Goal: Task Accomplishment & Management: Manage account settings

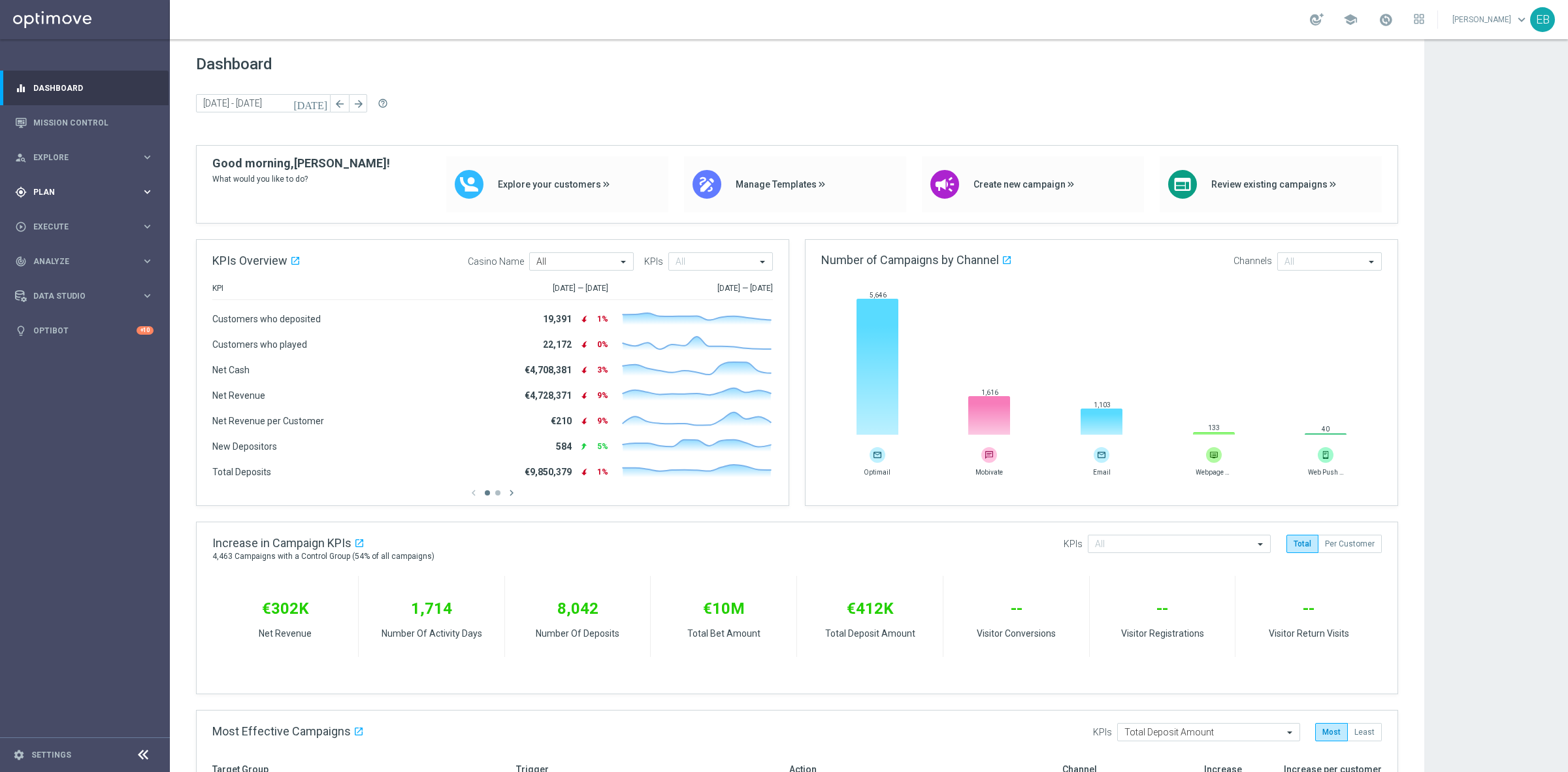
click at [56, 191] on span "Plan" at bounding box center [87, 192] width 107 height 8
click at [89, 256] on span "Templates" at bounding box center [81, 258] width 94 height 8
click at [49, 276] on link "Optimail" at bounding box center [88, 277] width 96 height 10
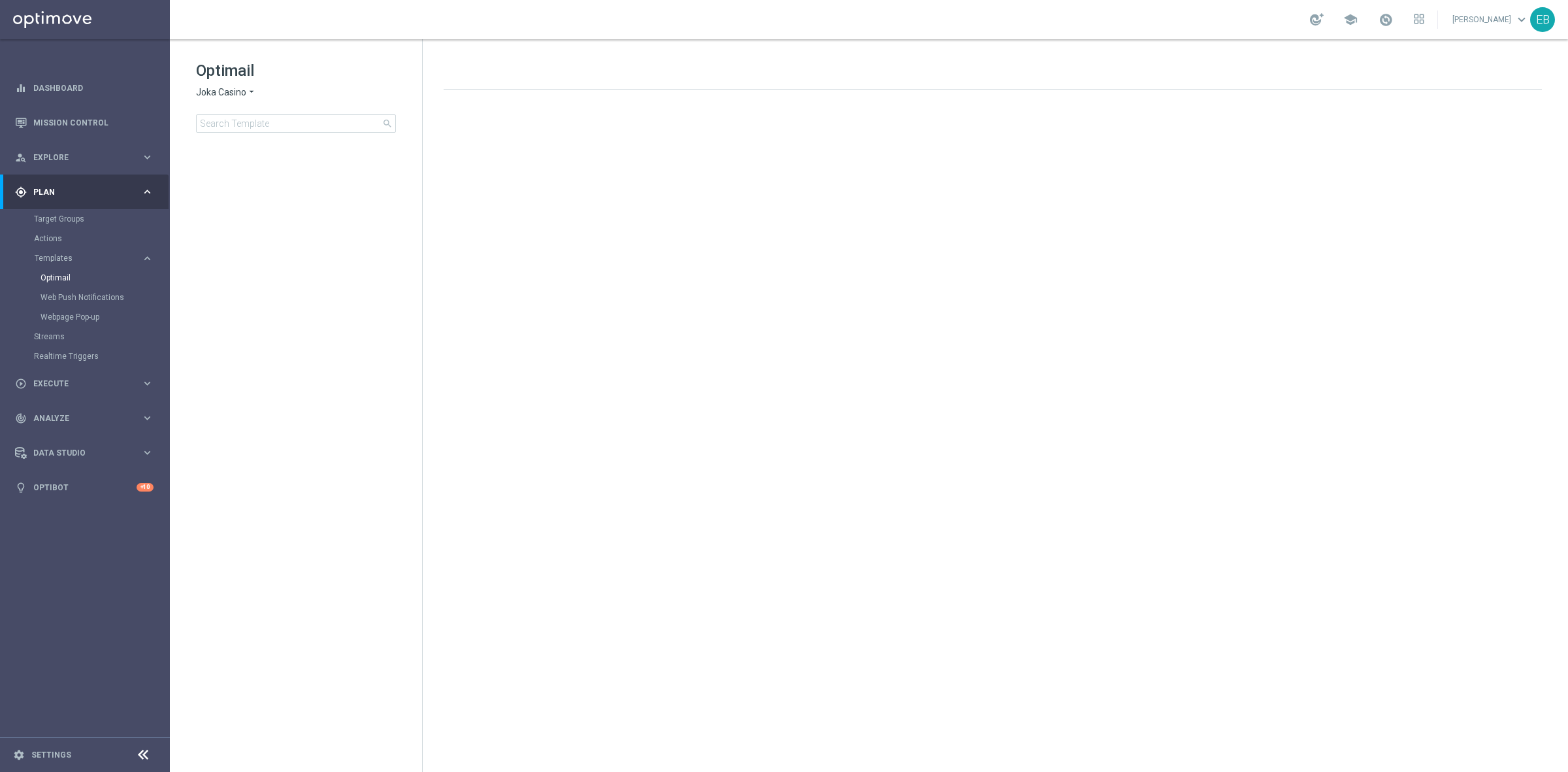
click at [233, 96] on span "Joka Casino" at bounding box center [220, 93] width 50 height 13
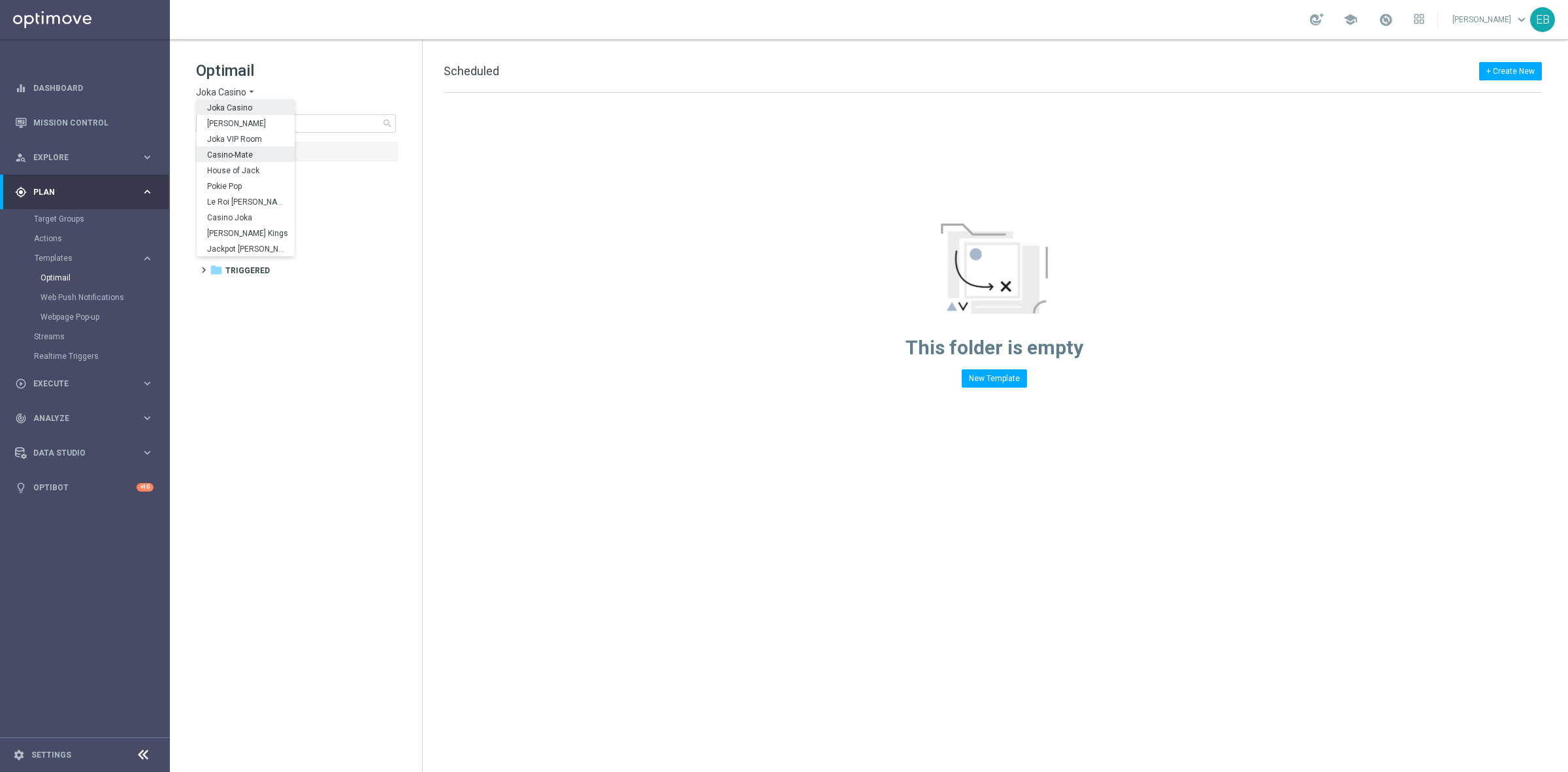
click at [0, 0] on span "Casino-Mate" at bounding box center [0, 0] width 0 height 0
click at [286, 191] on span "2 Extra Send" at bounding box center [263, 194] width 52 height 12
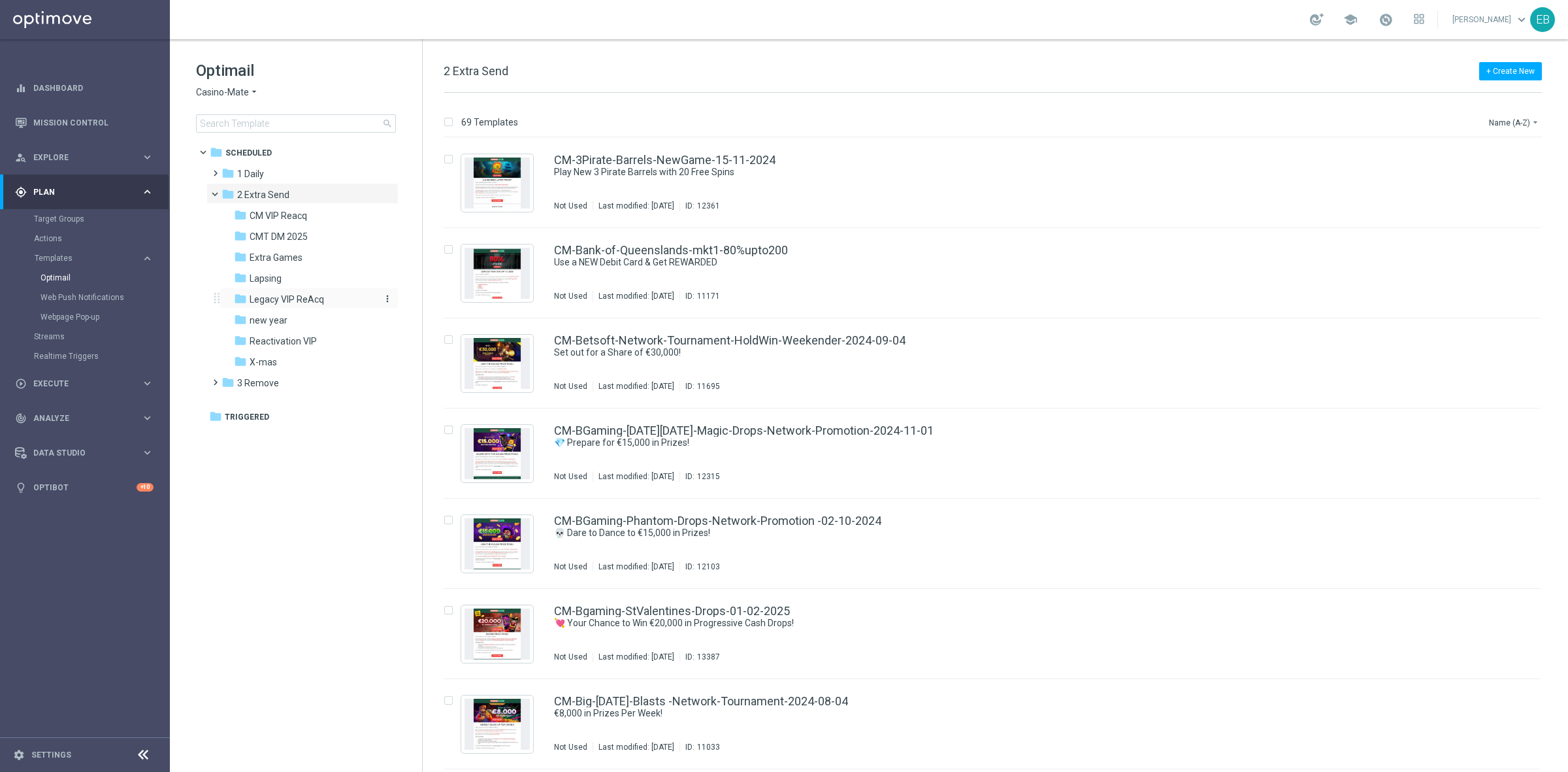
click at [321, 302] on span "Legacy VIP ReAcq" at bounding box center [287, 299] width 75 height 12
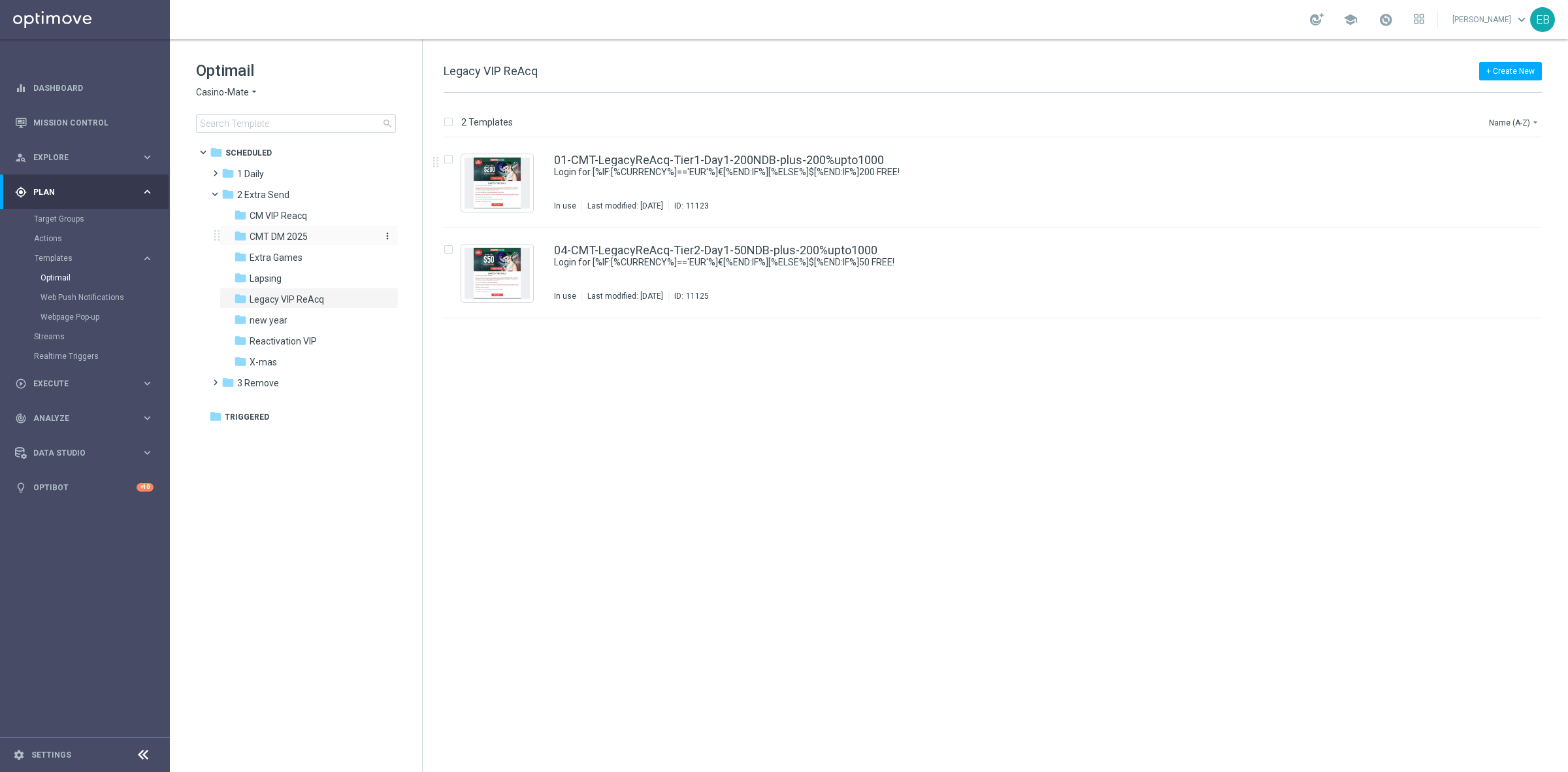
click at [321, 239] on div "folder CMT DM 2025" at bounding box center [303, 237] width 139 height 15
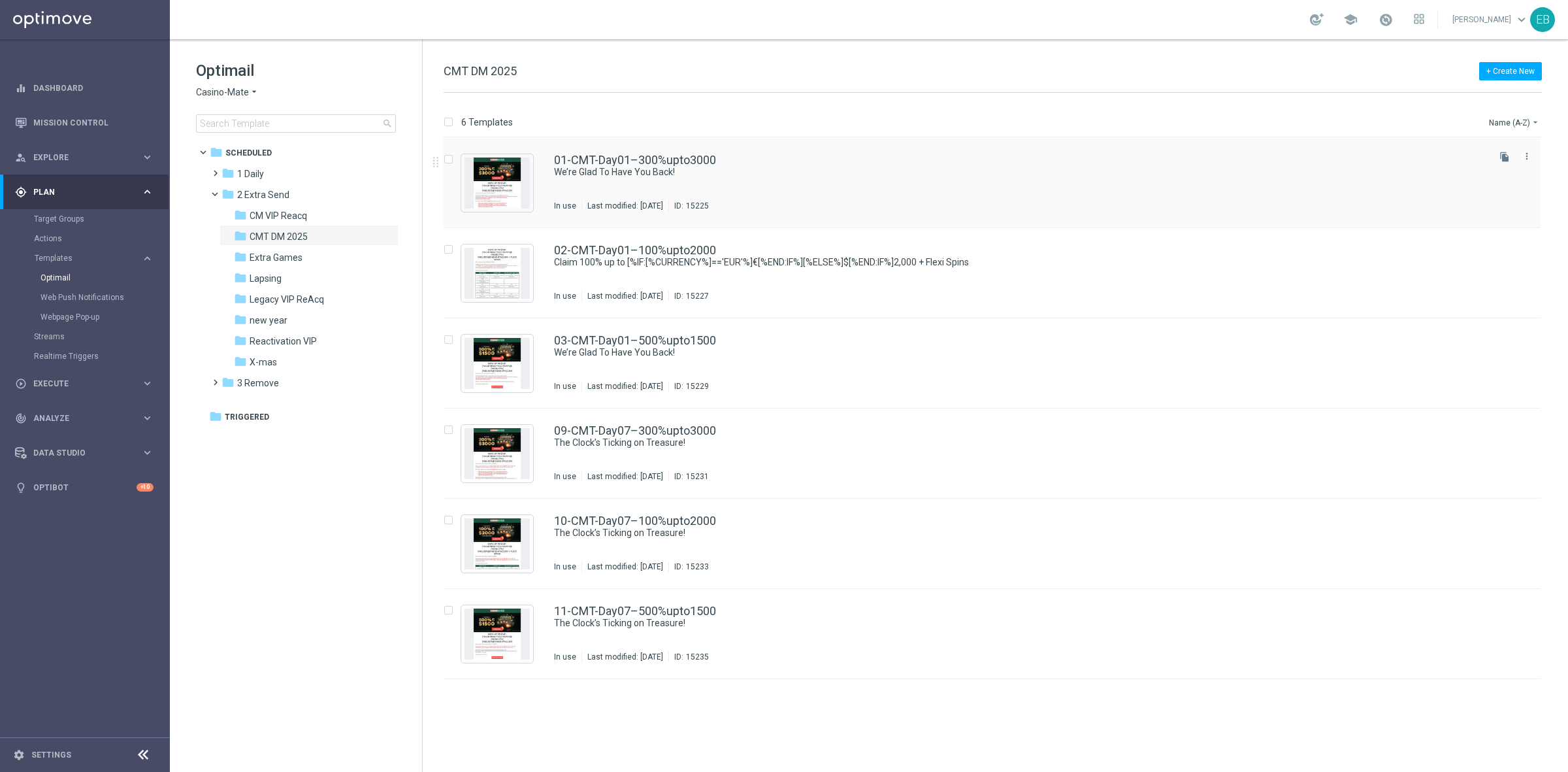
click at [916, 163] on div "01-CMT-Day01–300%upto3000" at bounding box center [1020, 159] width 932 height 12
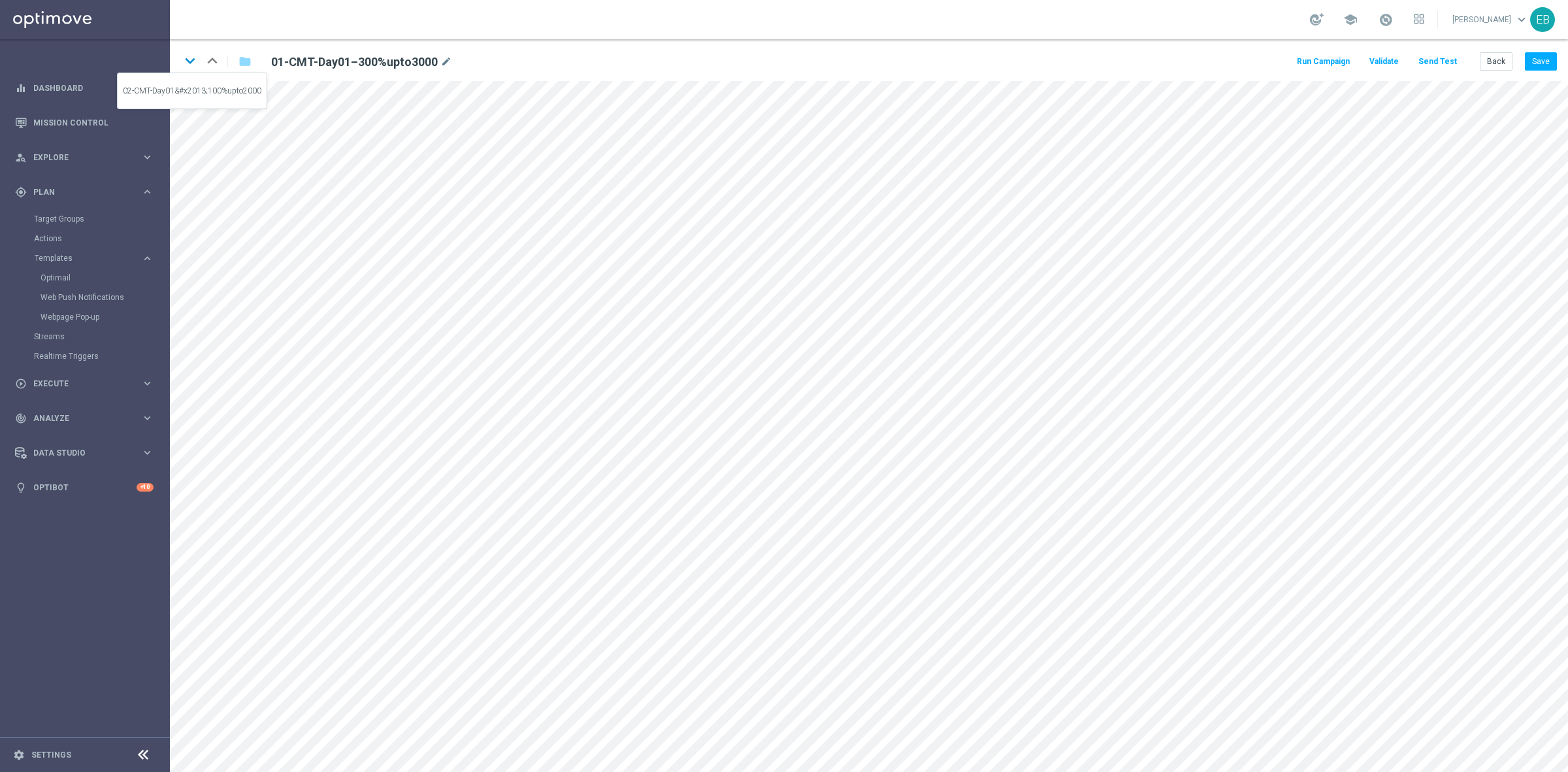
click at [187, 56] on icon "keyboard_arrow_down" at bounding box center [190, 61] width 20 height 20
click at [1552, 60] on button "Save" at bounding box center [1540, 61] width 32 height 18
click at [1492, 59] on button "Back" at bounding box center [1496, 61] width 33 height 18
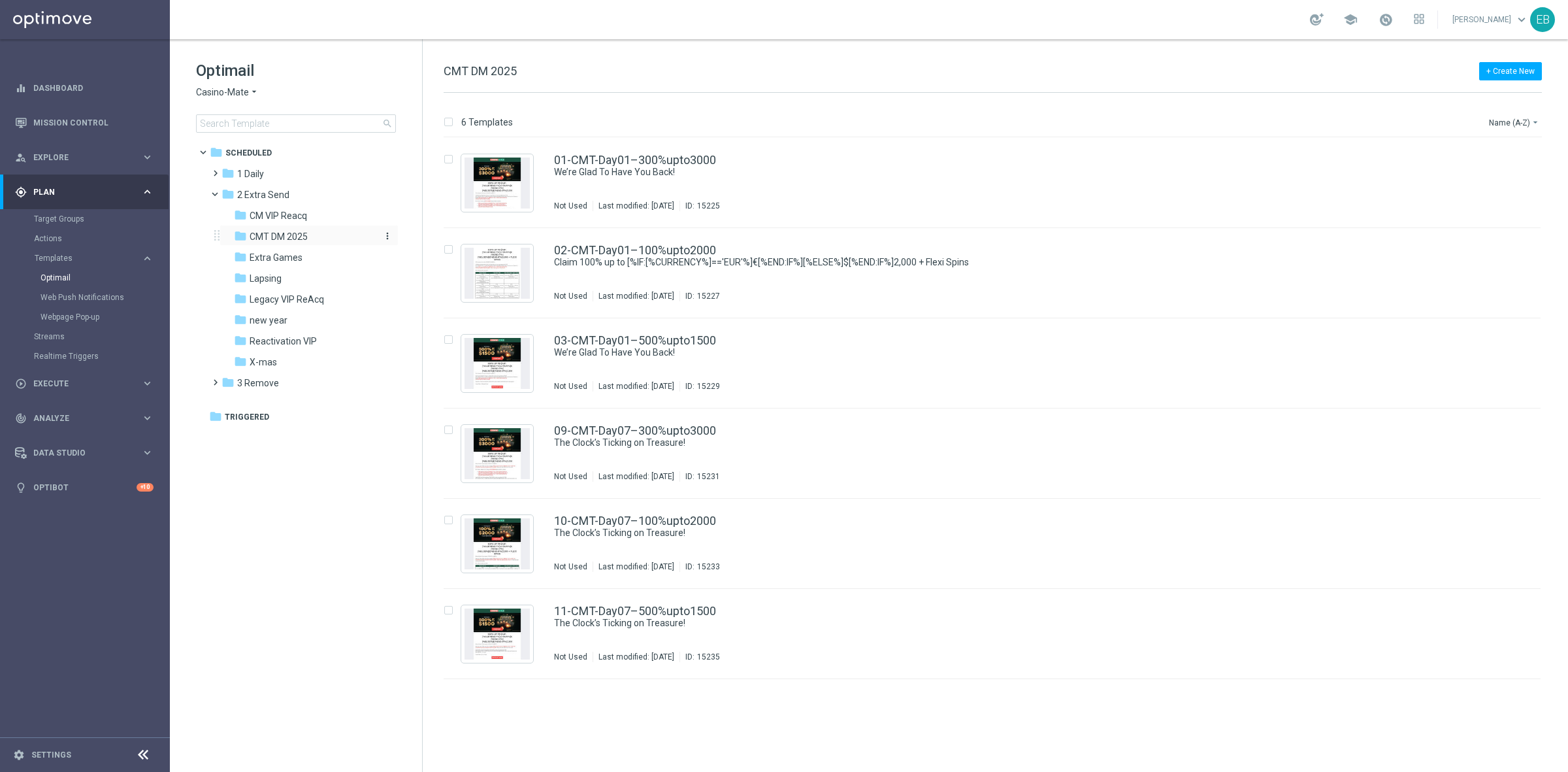
click at [384, 233] on icon "more_vert" at bounding box center [387, 235] width 10 height 10
click at [441, 239] on span "New Folder" at bounding box center [441, 238] width 40 height 10
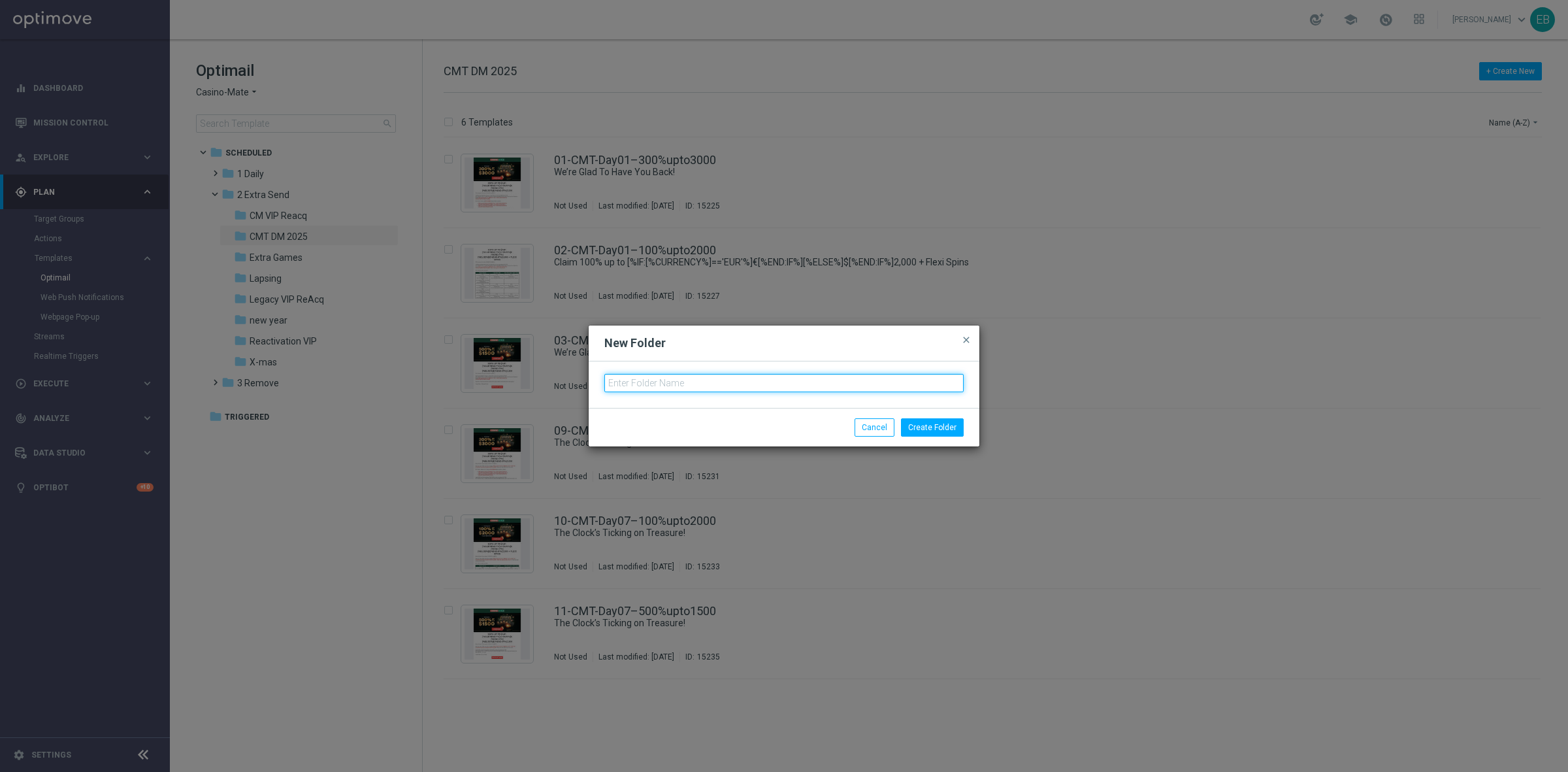
click at [683, 383] on input "text" at bounding box center [784, 383] width 359 height 18
type input "Last Chance"
click at [950, 429] on button "Create Folder" at bounding box center [932, 427] width 63 height 18
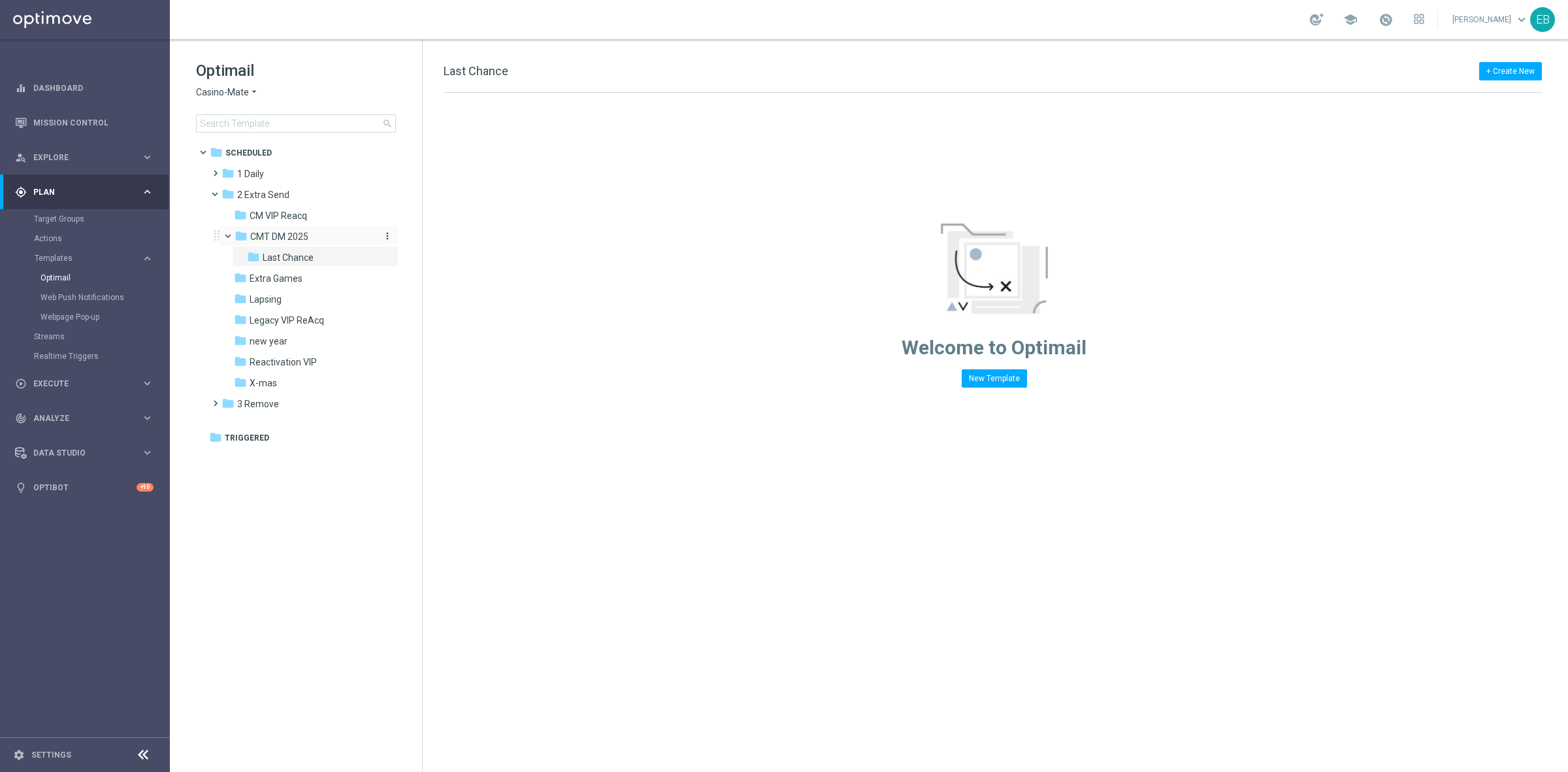
click at [335, 237] on div "folder CMT DM 2025" at bounding box center [304, 237] width 139 height 15
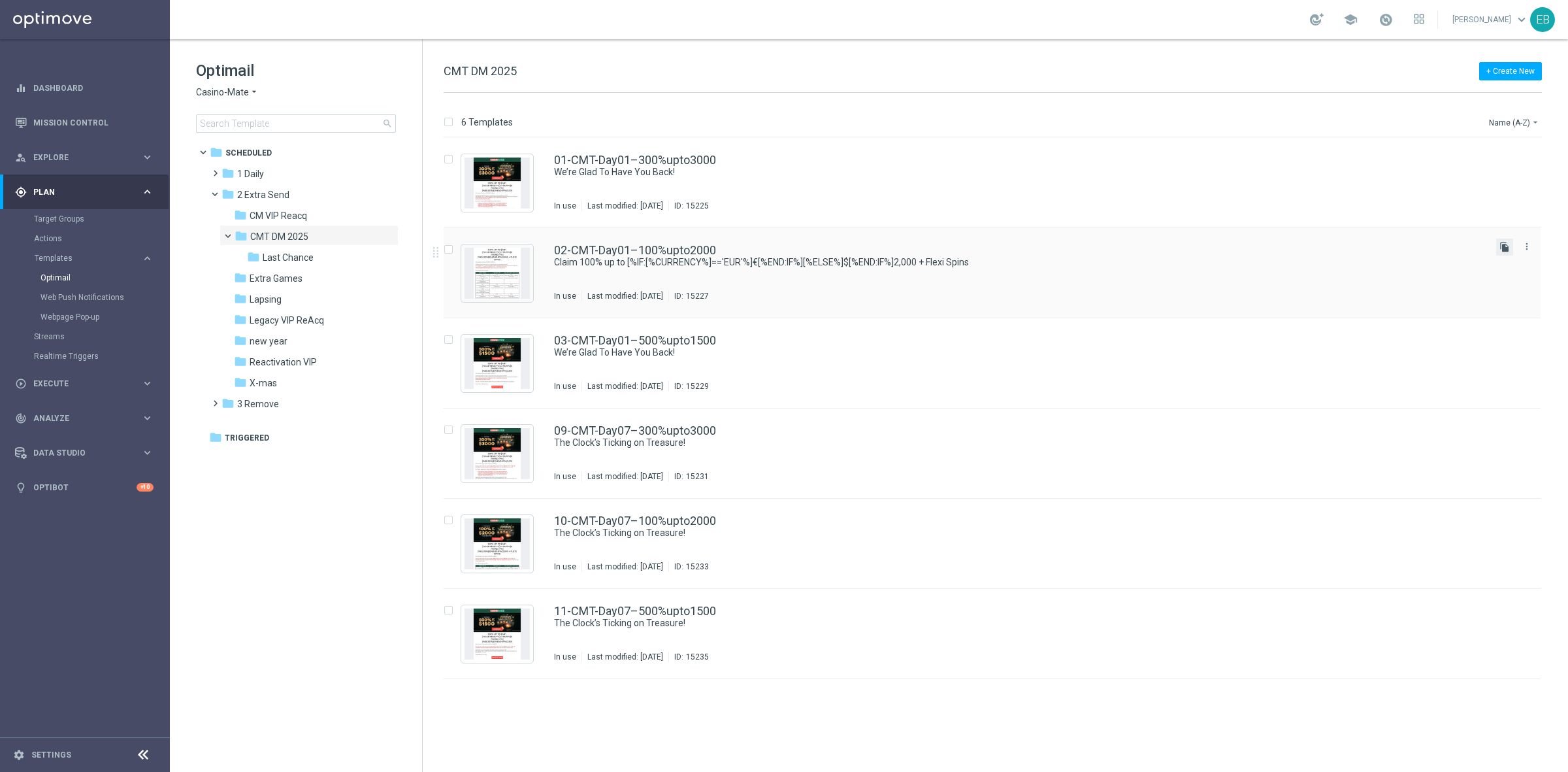
click at [1501, 247] on icon "file_copy" at bounding box center [1503, 247] width 10 height 10
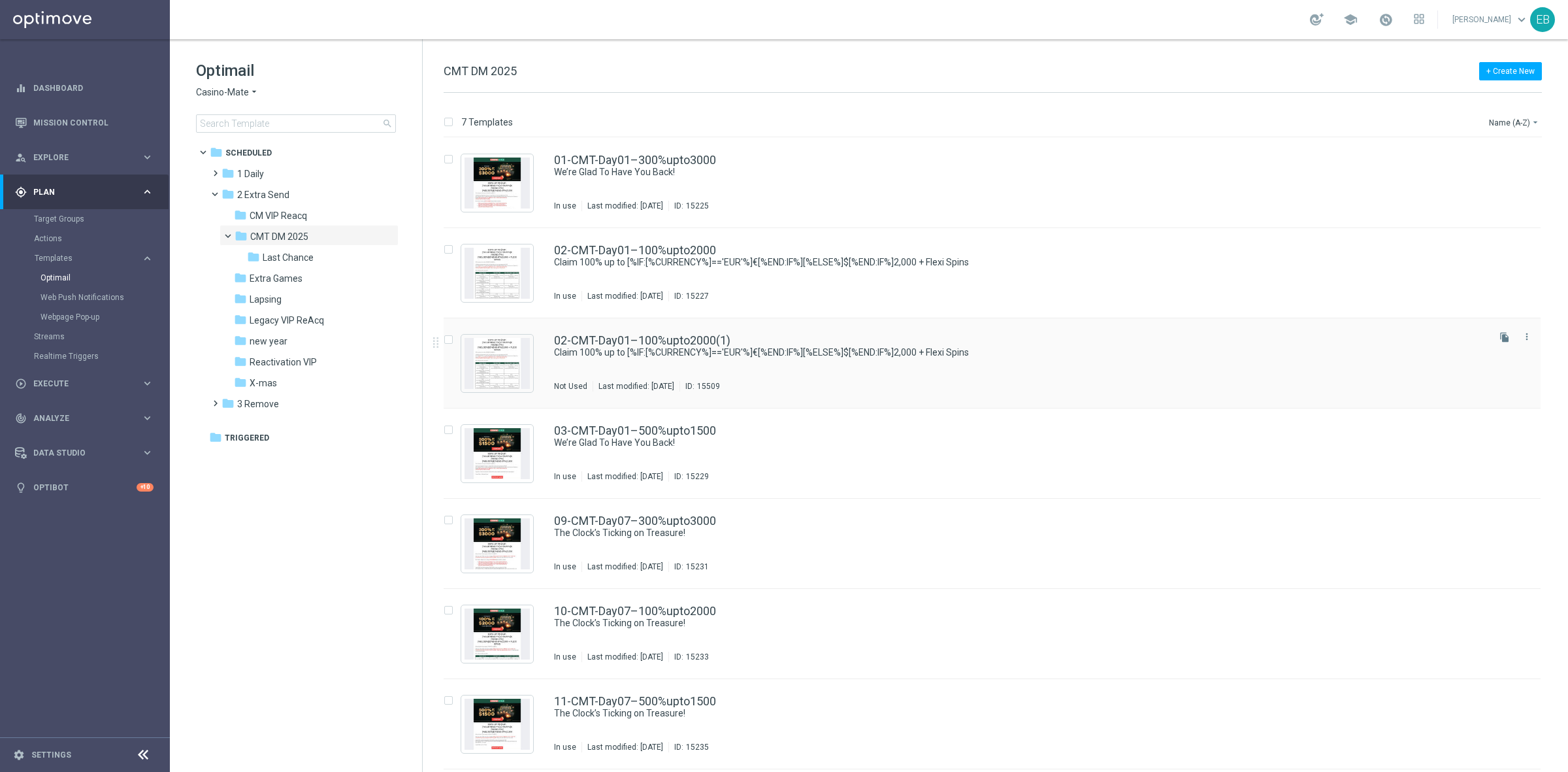
click at [446, 338] on input "Press SPACE to select this row." at bounding box center [447, 340] width 8 height 8
checkbox input "true"
click at [1527, 335] on icon "more_vert" at bounding box center [1526, 336] width 10 height 10
click at [1465, 351] on div "Move" at bounding box center [1474, 350] width 79 height 9
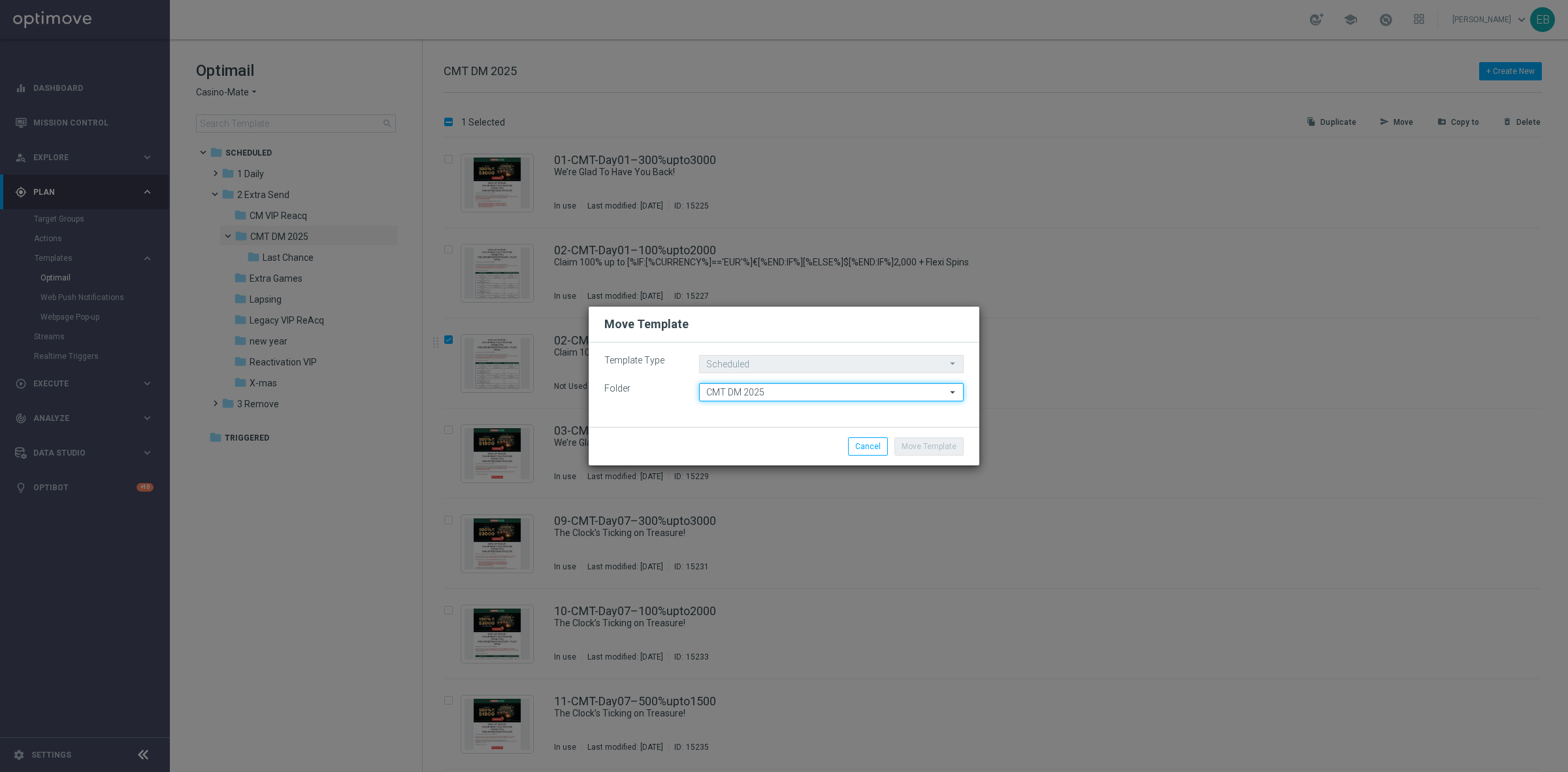
click at [773, 392] on input "CMT DM 2025" at bounding box center [831, 392] width 265 height 18
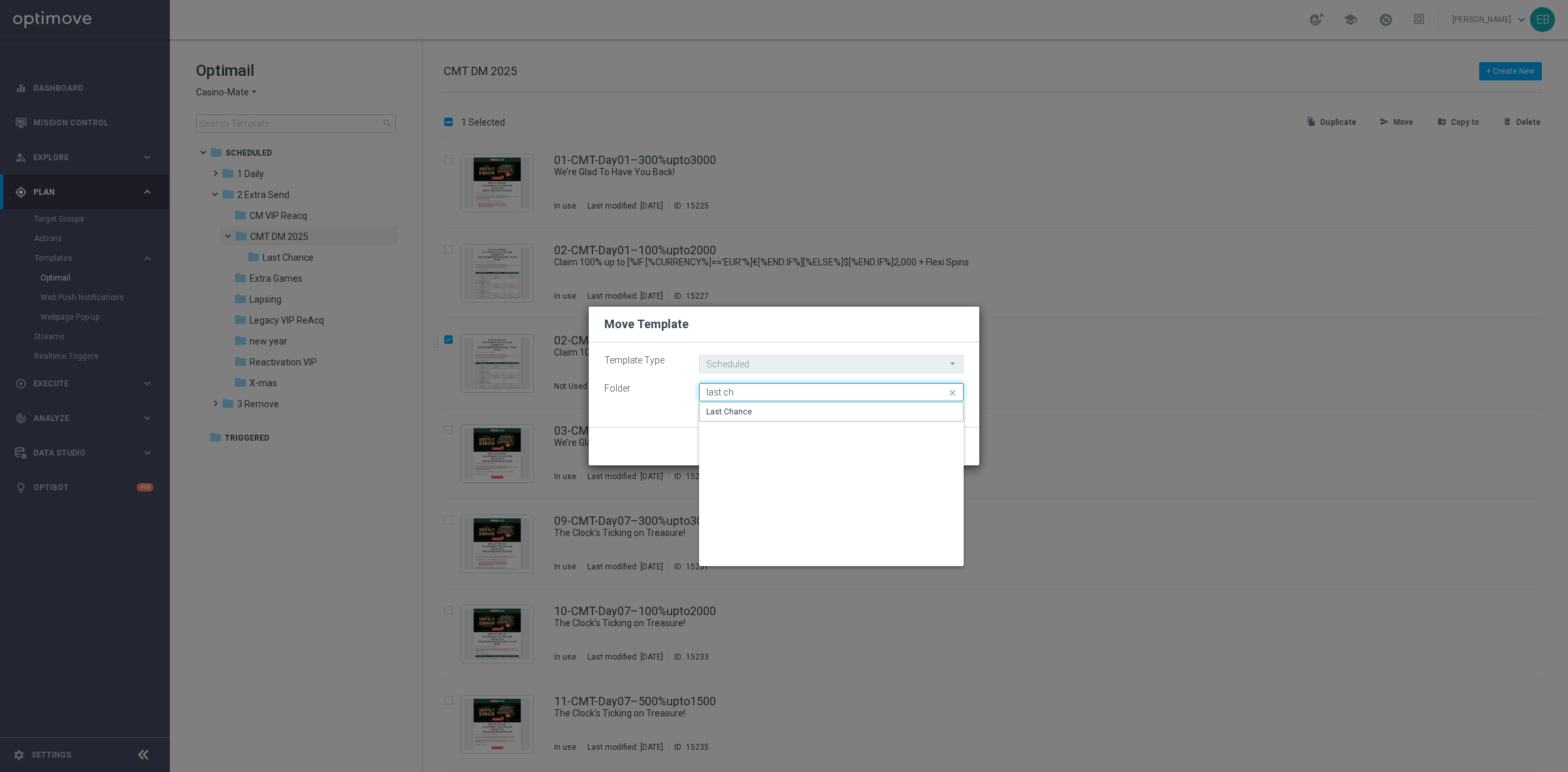
type input "Last Chance"
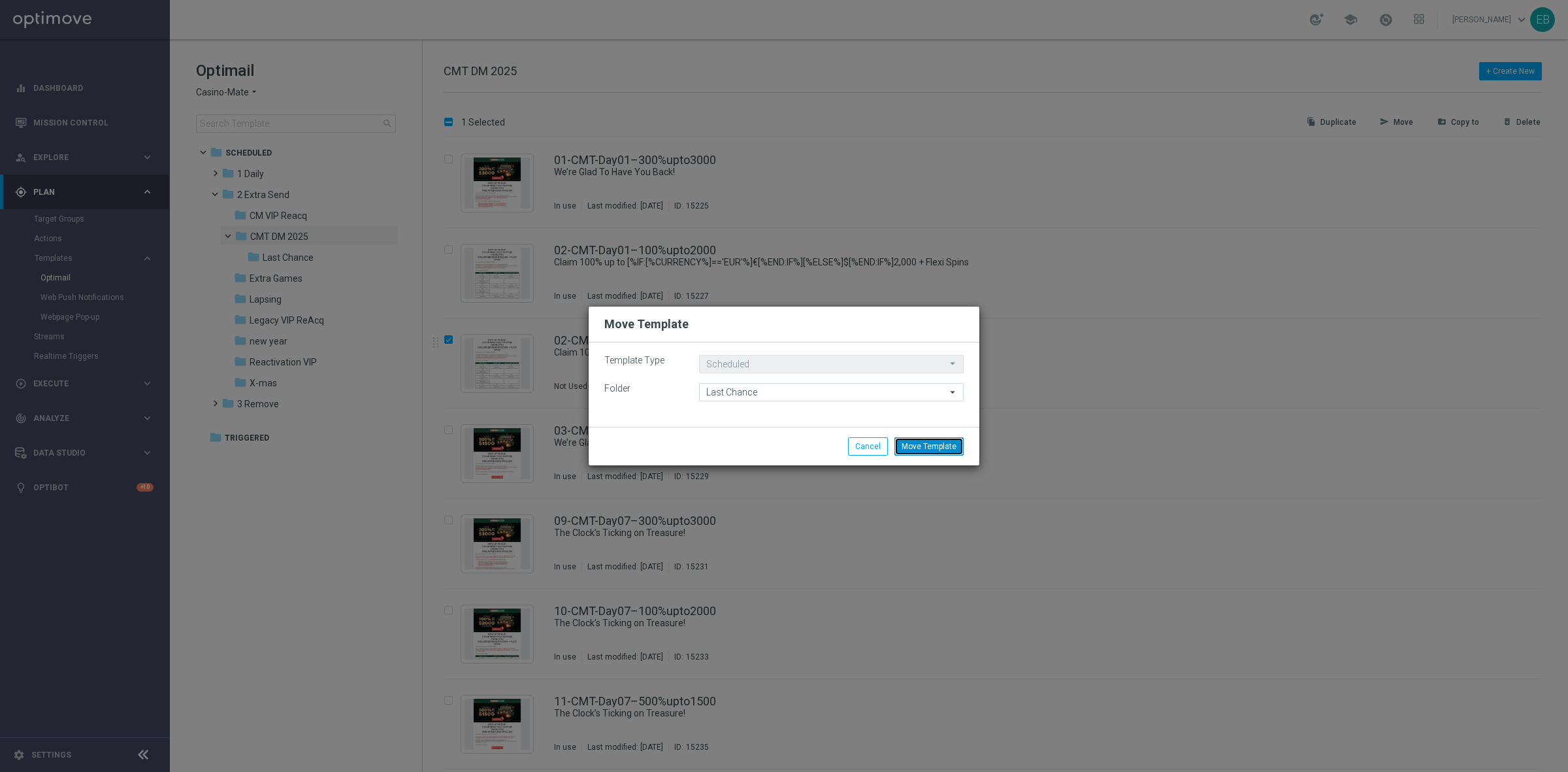
click at [935, 439] on button "Move Template" at bounding box center [929, 446] width 69 height 18
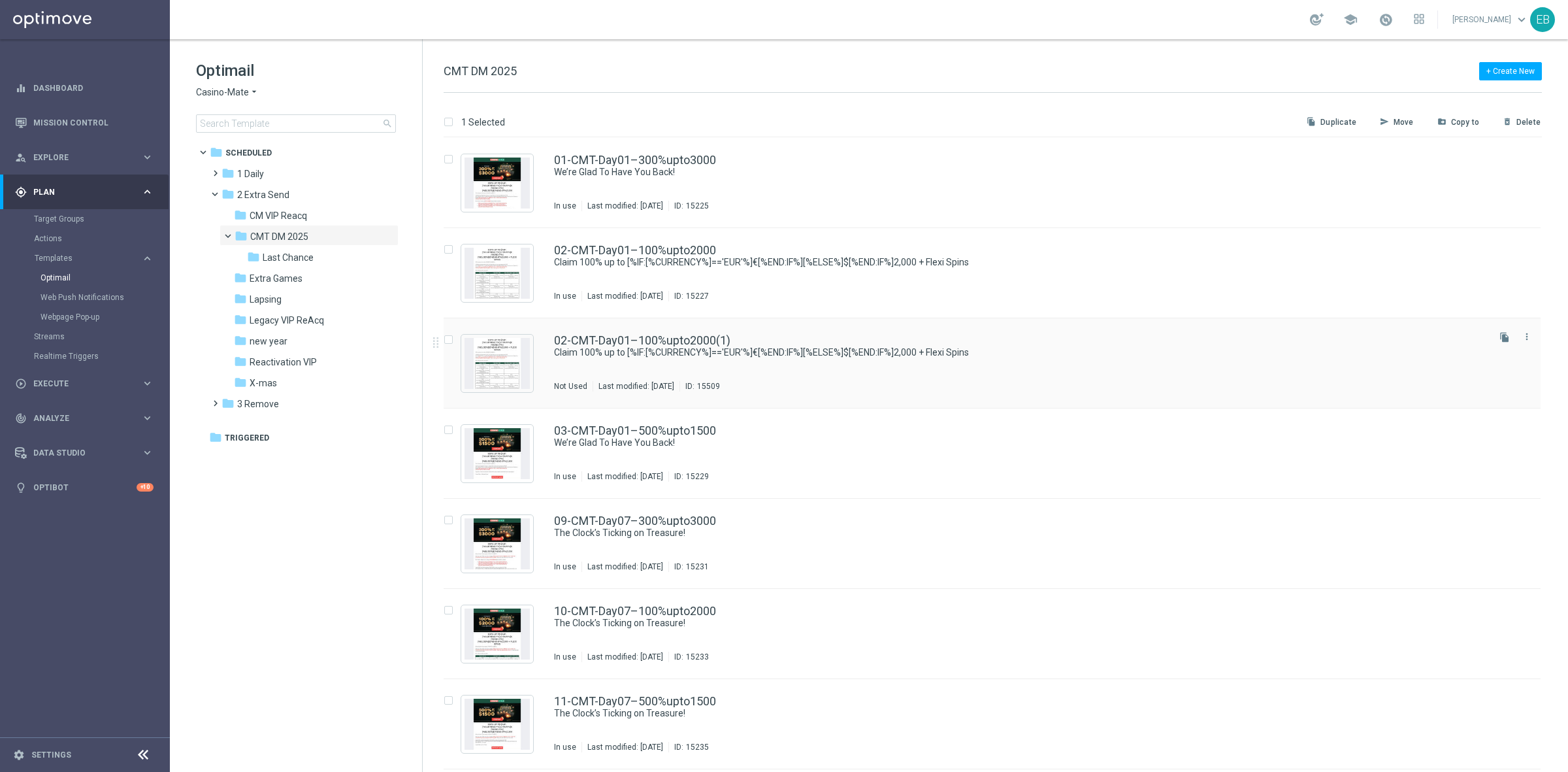
checkbox input "false"
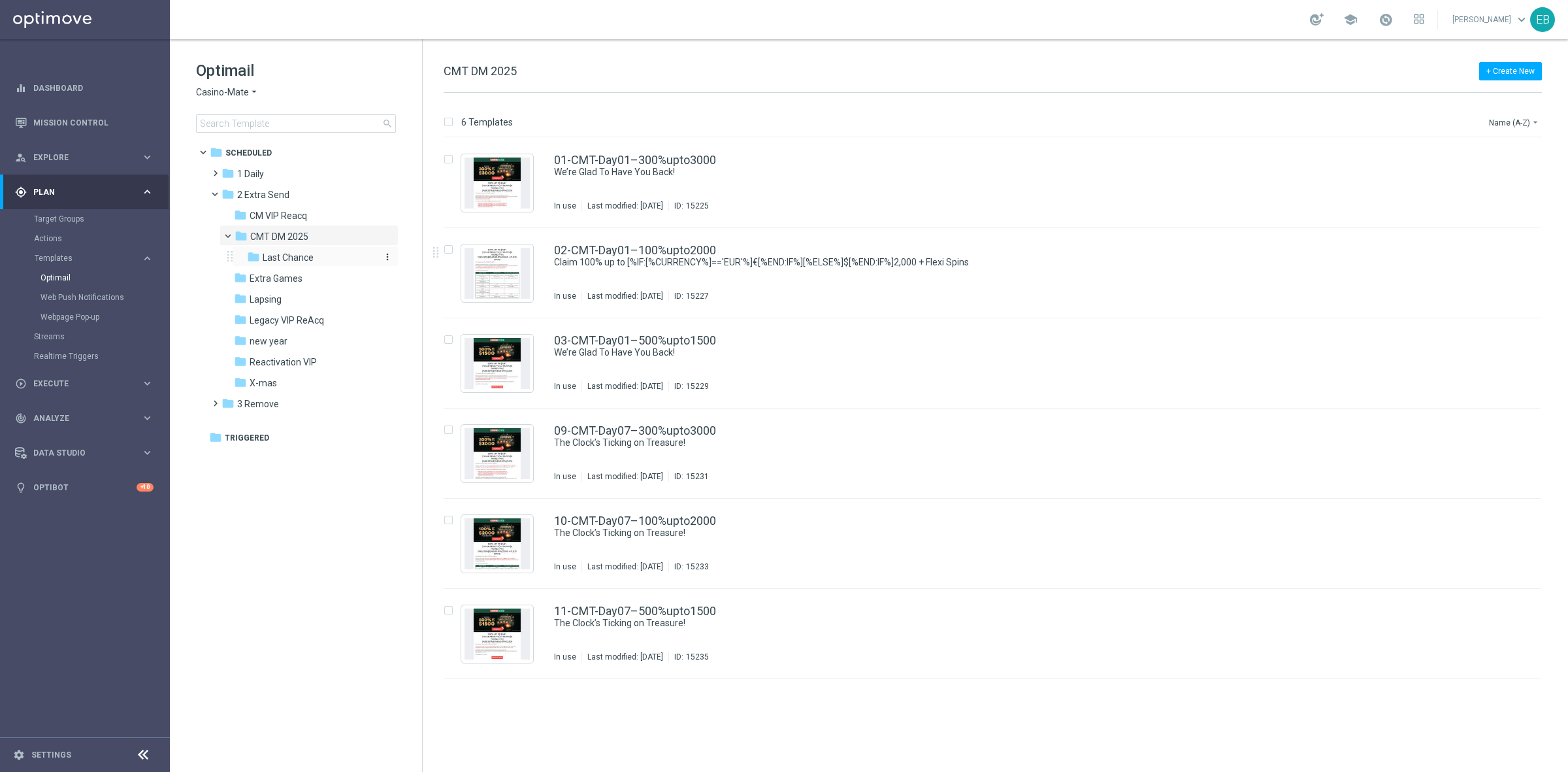
click at [302, 261] on span "Last Chance" at bounding box center [288, 257] width 51 height 12
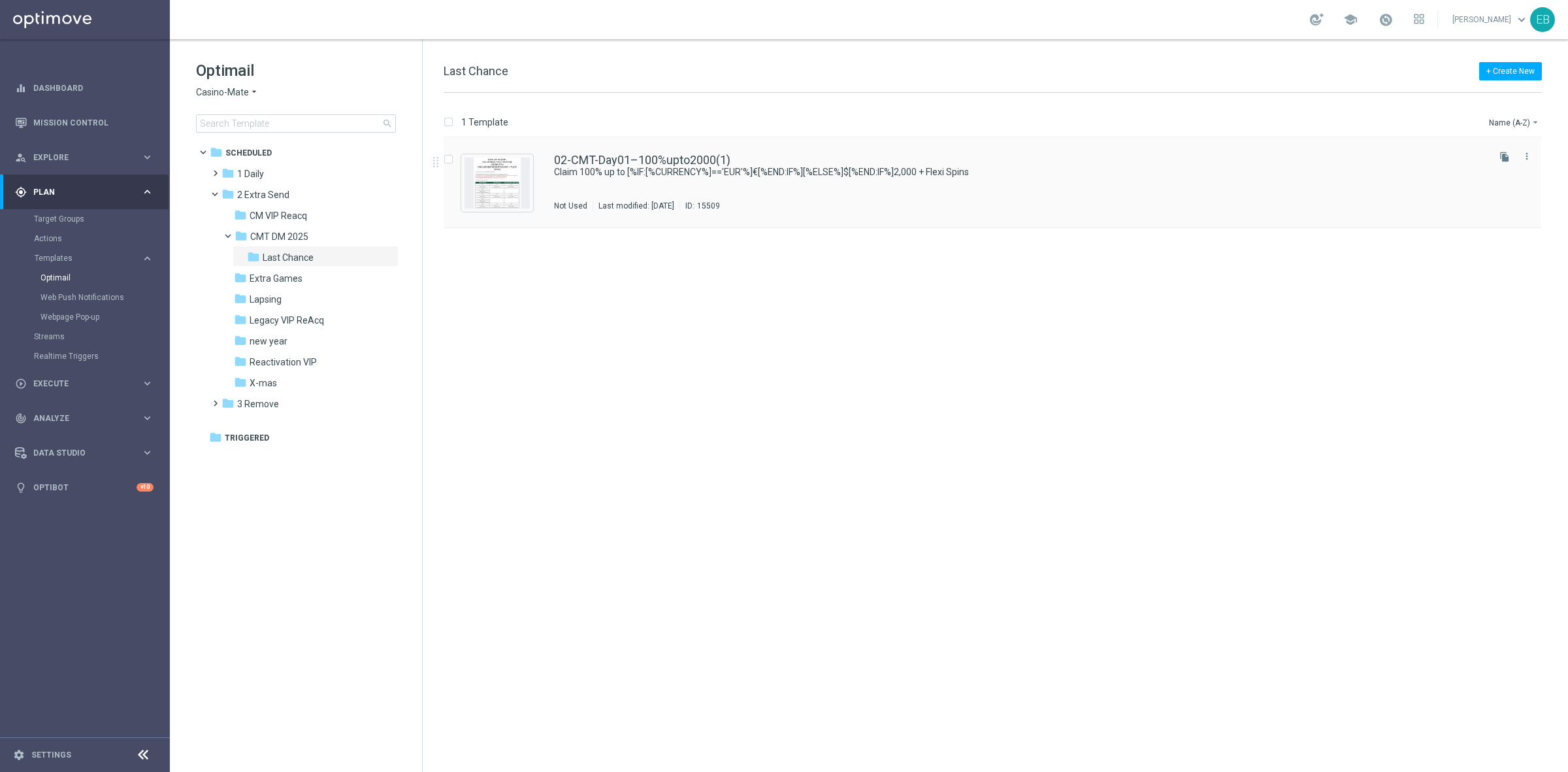
click at [1067, 161] on div "02-CMT-Day01–100%upto2000(1)" at bounding box center [1020, 159] width 932 height 12
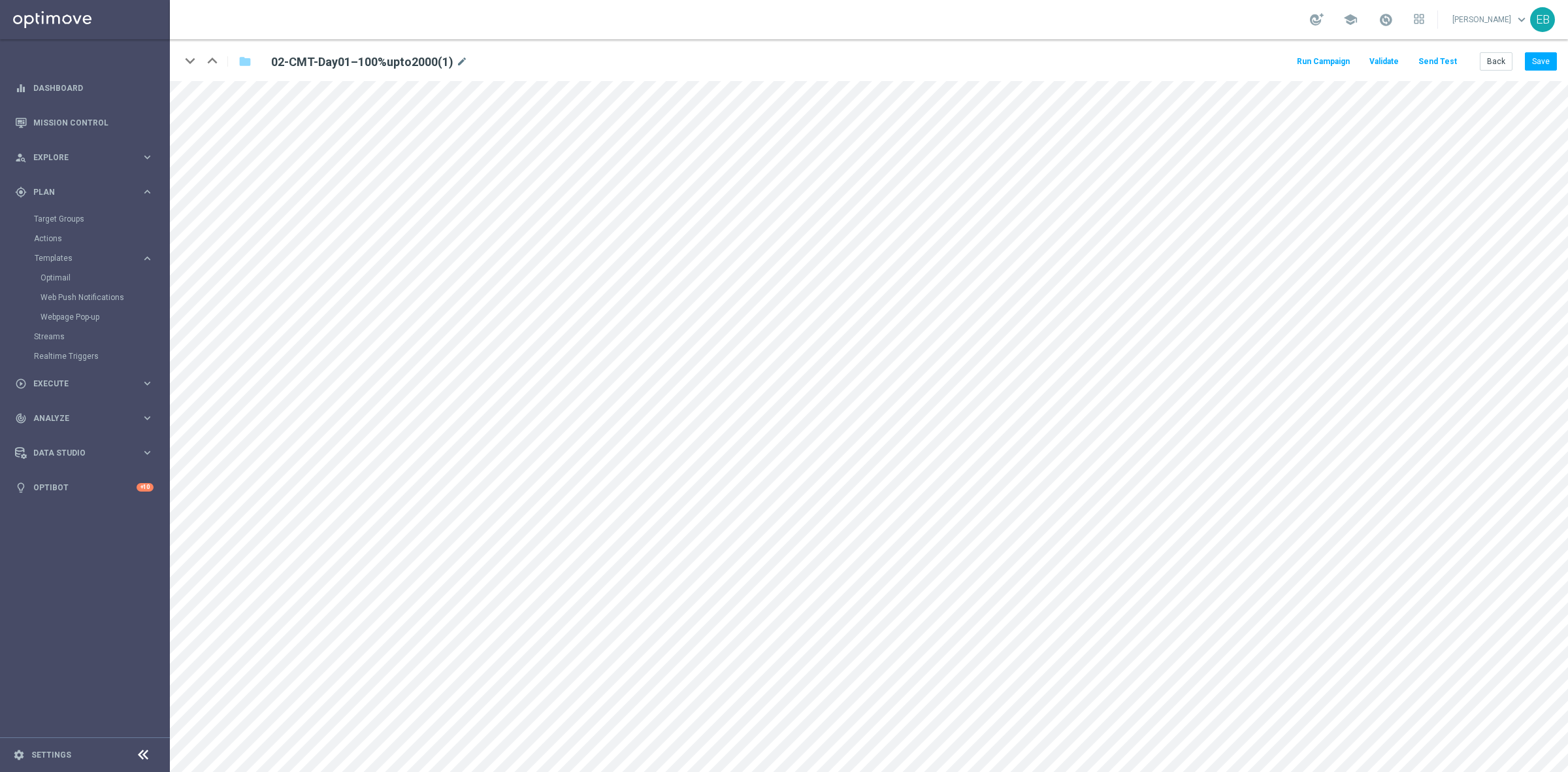
click at [467, 56] on div "02-CMT-Day01–100%upto2000(1) mode_edit" at bounding box center [423, 60] width 324 height 17
click at [462, 59] on icon "mode_edit" at bounding box center [461, 62] width 12 height 15
